Goal: Task Accomplishment & Management: Manage account settings

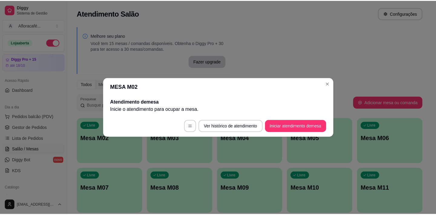
scroll to position [110, 0]
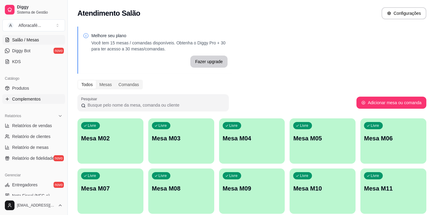
click at [38, 102] on span "Complementos" at bounding box center [26, 99] width 28 height 6
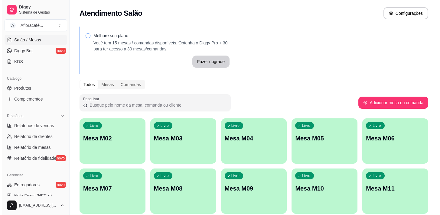
scroll to position [27, 0]
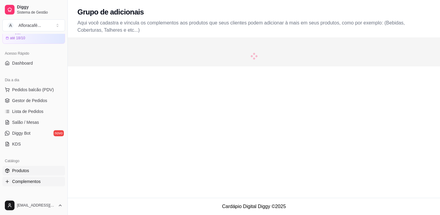
scroll to position [82, 0]
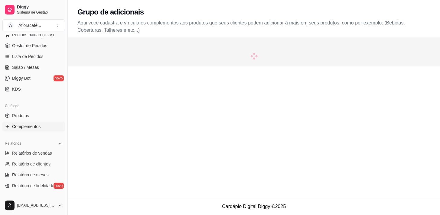
drag, startPoint x: 36, startPoint y: 110, endPoint x: 52, endPoint y: 123, distance: 20.7
click at [36, 111] on link "Produtos" at bounding box center [33, 116] width 63 height 10
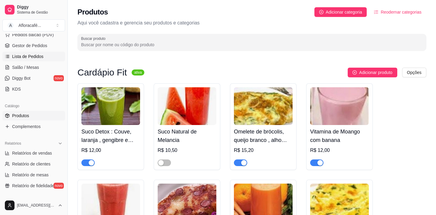
click at [33, 57] on span "Lista de Pedidos" at bounding box center [27, 57] width 31 height 6
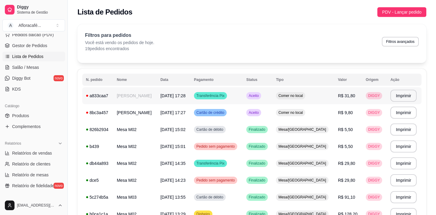
click at [300, 96] on span "Comer no local" at bounding box center [290, 96] width 27 height 5
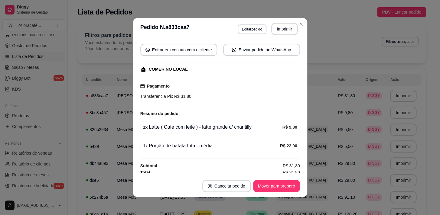
scroll to position [58, 0]
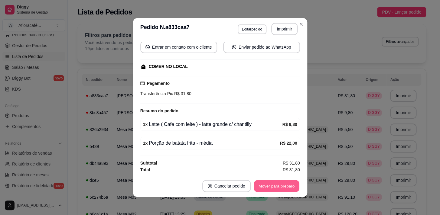
click at [270, 184] on button "Mover para preparo" at bounding box center [276, 187] width 45 height 12
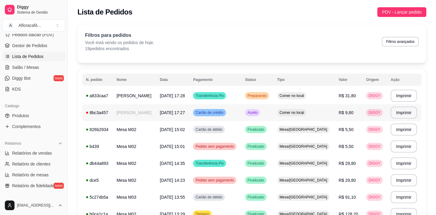
click at [152, 109] on td "[PERSON_NAME]" at bounding box center [134, 112] width 43 height 17
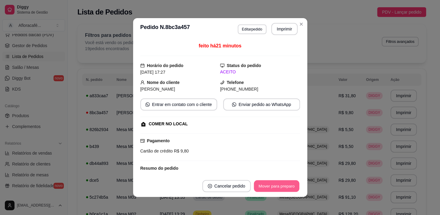
click at [267, 184] on button "Mover para preparo" at bounding box center [276, 187] width 45 height 12
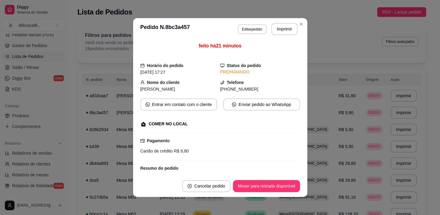
scroll to position [1, 0]
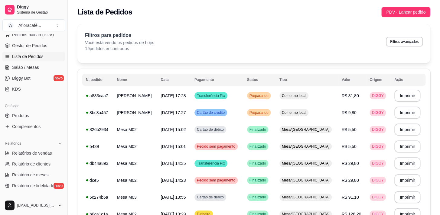
click at [155, 100] on td "[PERSON_NAME]" at bounding box center [134, 95] width 43 height 17
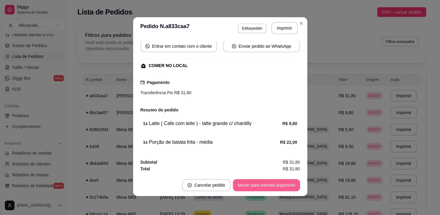
click at [256, 186] on button "Mover para retirada disponível" at bounding box center [266, 185] width 67 height 12
click at [256, 187] on div "Mover para retirada disponível" at bounding box center [262, 185] width 75 height 12
click at [255, 187] on button "Mover para finalizado" at bounding box center [275, 185] width 50 height 12
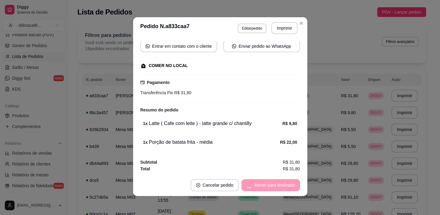
scroll to position [43, 0]
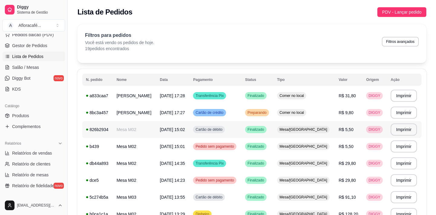
click at [156, 128] on td "Mesa M02" at bounding box center [134, 129] width 43 height 17
click at [142, 112] on td "[PERSON_NAME]" at bounding box center [134, 112] width 43 height 17
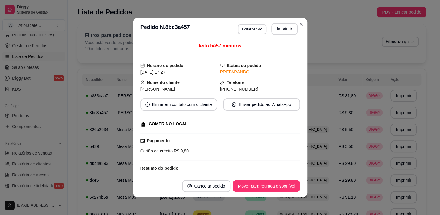
scroll to position [39, 0]
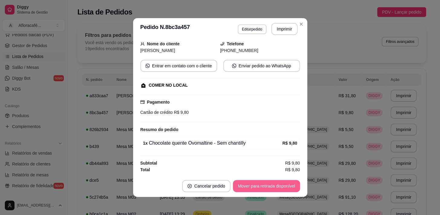
click at [267, 186] on button "Mover para retirada disponível" at bounding box center [266, 186] width 67 height 12
click at [271, 185] on button "Mover para finalizado" at bounding box center [275, 187] width 49 height 12
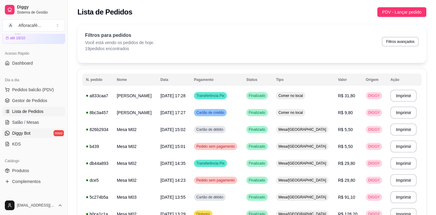
scroll to position [0, 0]
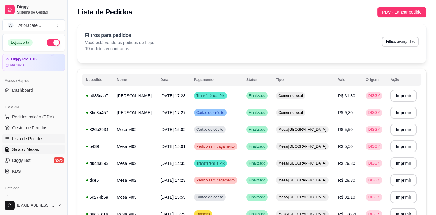
click at [35, 151] on span "Salão / Mesas" at bounding box center [25, 150] width 27 height 6
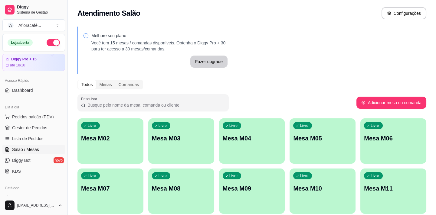
scroll to position [73, 0]
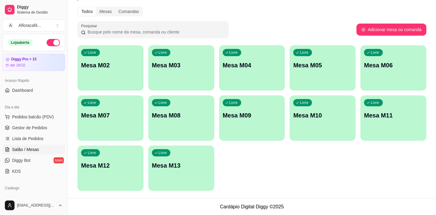
click at [49, 46] on button "button" at bounding box center [53, 42] width 13 height 7
